Goal: Task Accomplishment & Management: Manage account settings

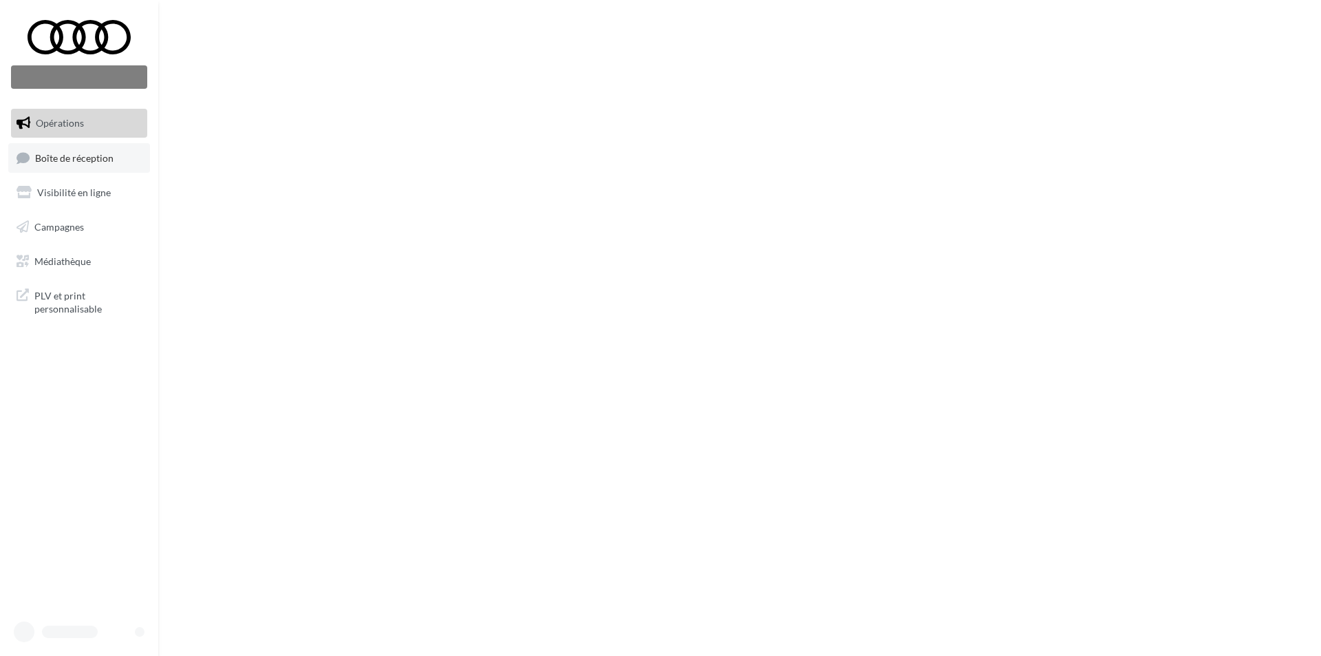
click at [97, 165] on link "Boîte de réception" at bounding box center [79, 158] width 142 height 30
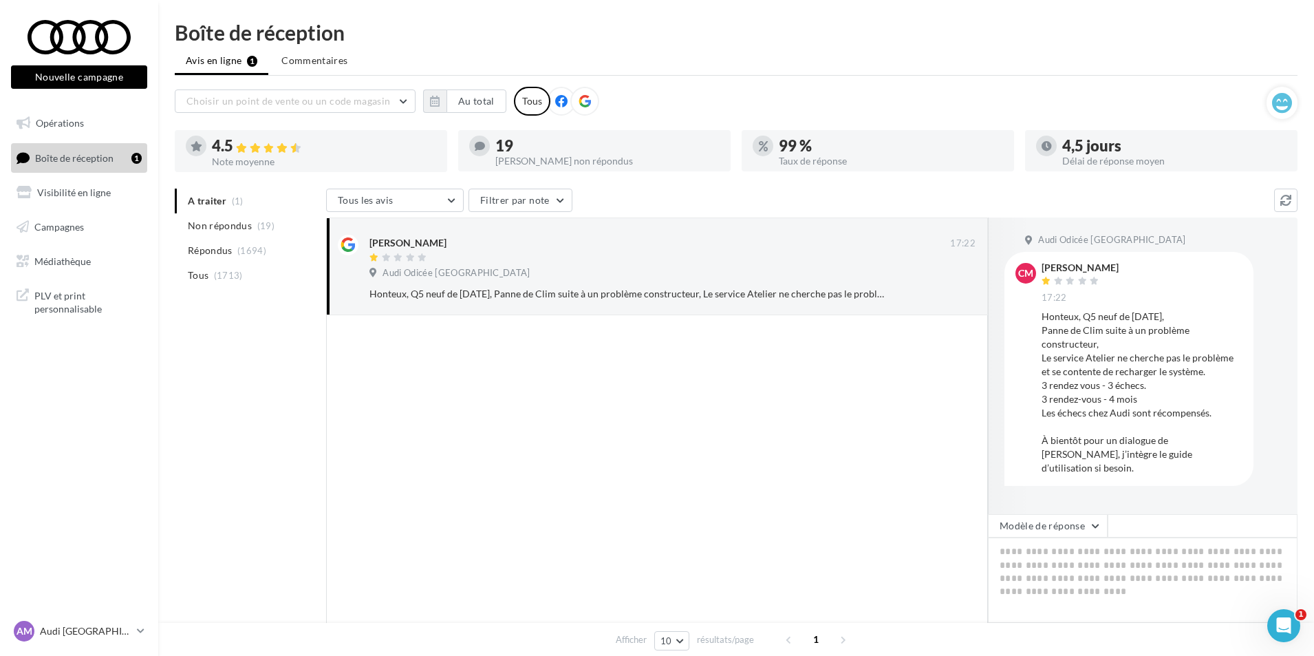
scroll to position [69, 0]
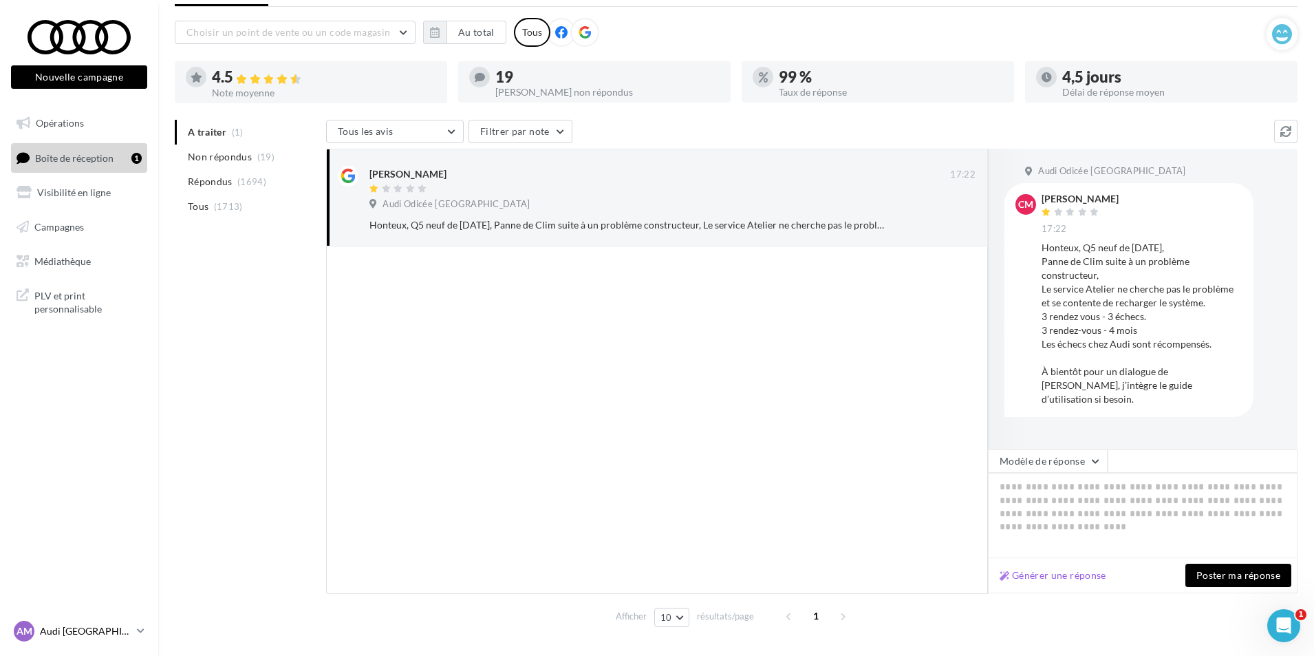
click at [63, 633] on p "Audi [GEOGRAPHIC_DATA]" at bounding box center [86, 631] width 92 height 14
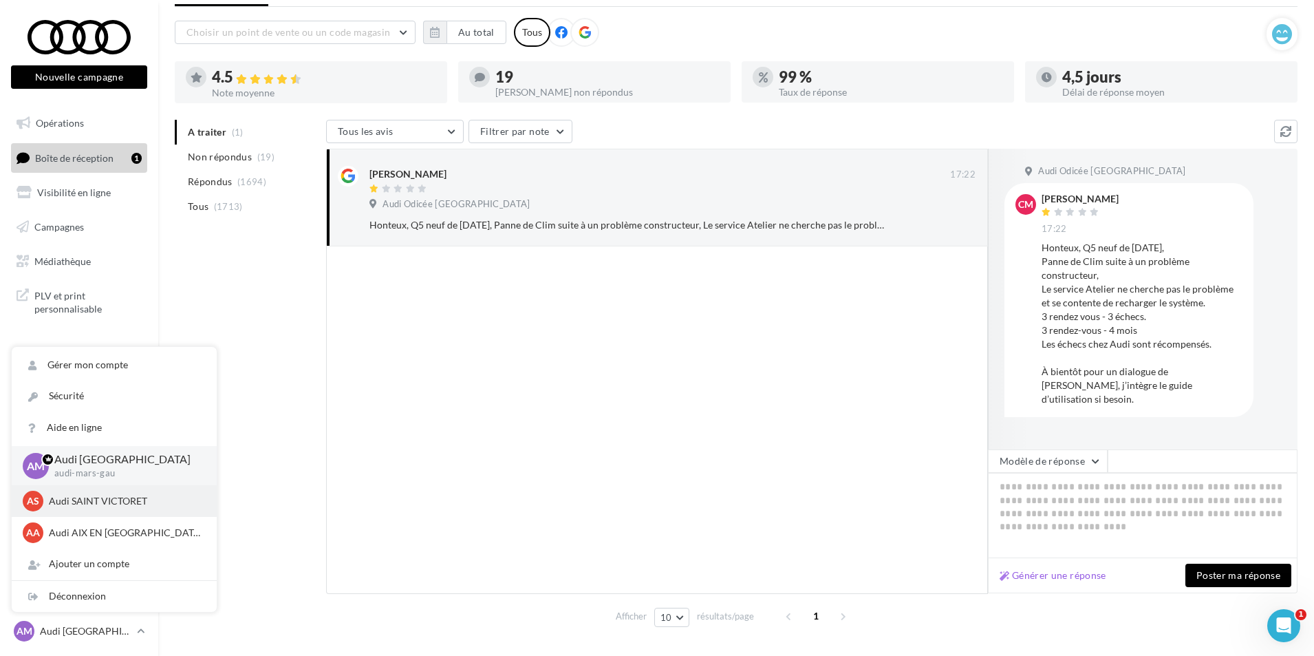
click at [75, 499] on p "Audi SAINT VICTORET" at bounding box center [124, 501] width 151 height 14
